Goal: Information Seeking & Learning: Learn about a topic

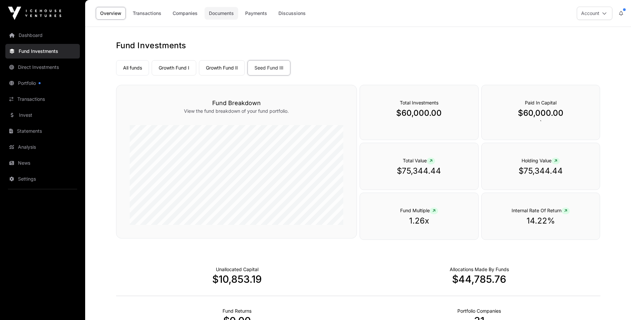
click at [214, 12] on link "Documents" at bounding box center [222, 13] width 34 height 13
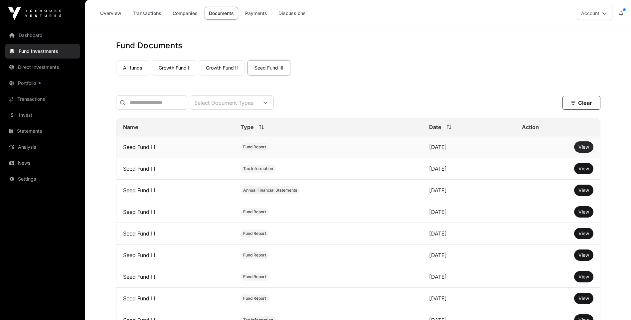
click at [583, 150] on span "View" at bounding box center [584, 147] width 11 height 6
click at [108, 11] on link "Overview" at bounding box center [111, 13] width 30 height 13
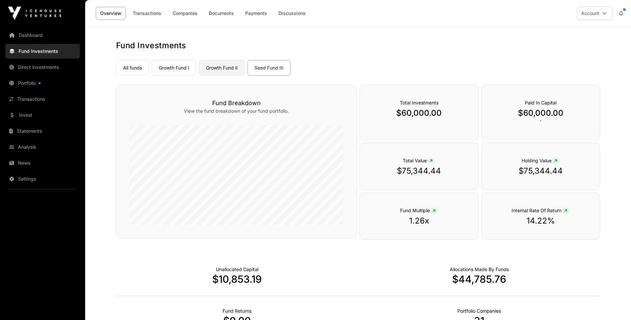
click at [228, 66] on link "Growth Fund II" at bounding box center [222, 67] width 46 height 15
click at [174, 65] on link "Growth Fund I" at bounding box center [174, 67] width 45 height 15
click at [266, 67] on link "Seed Fund III" at bounding box center [269, 67] width 43 height 15
